Goal: Information Seeking & Learning: Learn about a topic

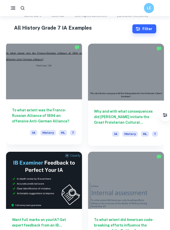
scroll to position [99, 0]
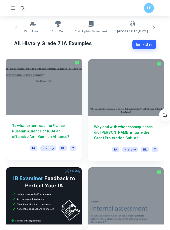
click at [28, 133] on h6 "To what extent was the Franco-Russian Alliance of 1894 an offensive Anti-German…" at bounding box center [44, 131] width 64 height 17
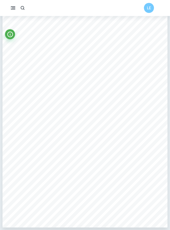
scroll to position [552, 0]
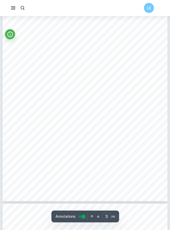
type input "4"
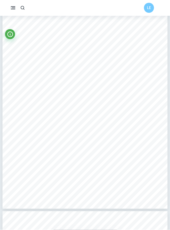
scroll to position [806, 0]
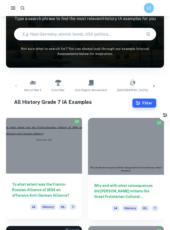
scroll to position [88, 0]
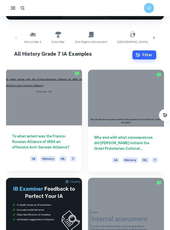
click at [51, 140] on h6 "To what extent was the Franco-Russian Alliance of 1894 an offensive Anti-German…" at bounding box center [44, 141] width 64 height 17
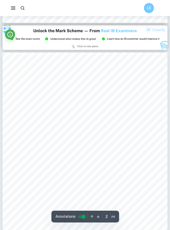
scroll to position [114, 0]
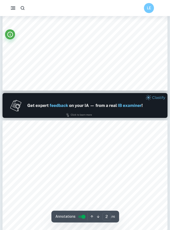
type input "1"
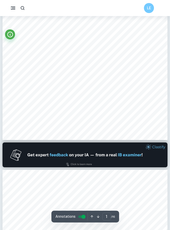
scroll to position [0, 0]
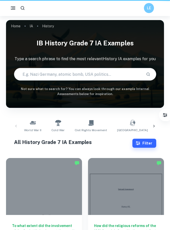
scroll to position [105, 0]
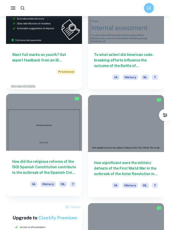
click at [53, 169] on h6 "How did the religious reforms of the 1931 Spanish Constitution contribute to th…" at bounding box center [44, 167] width 64 height 17
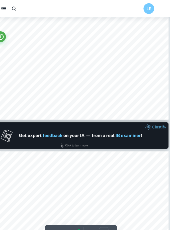
type input "2"
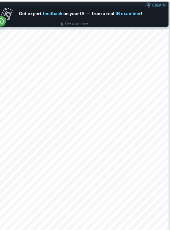
scroll to position [242, 0]
